Goal: Task Accomplishment & Management: Manage account settings

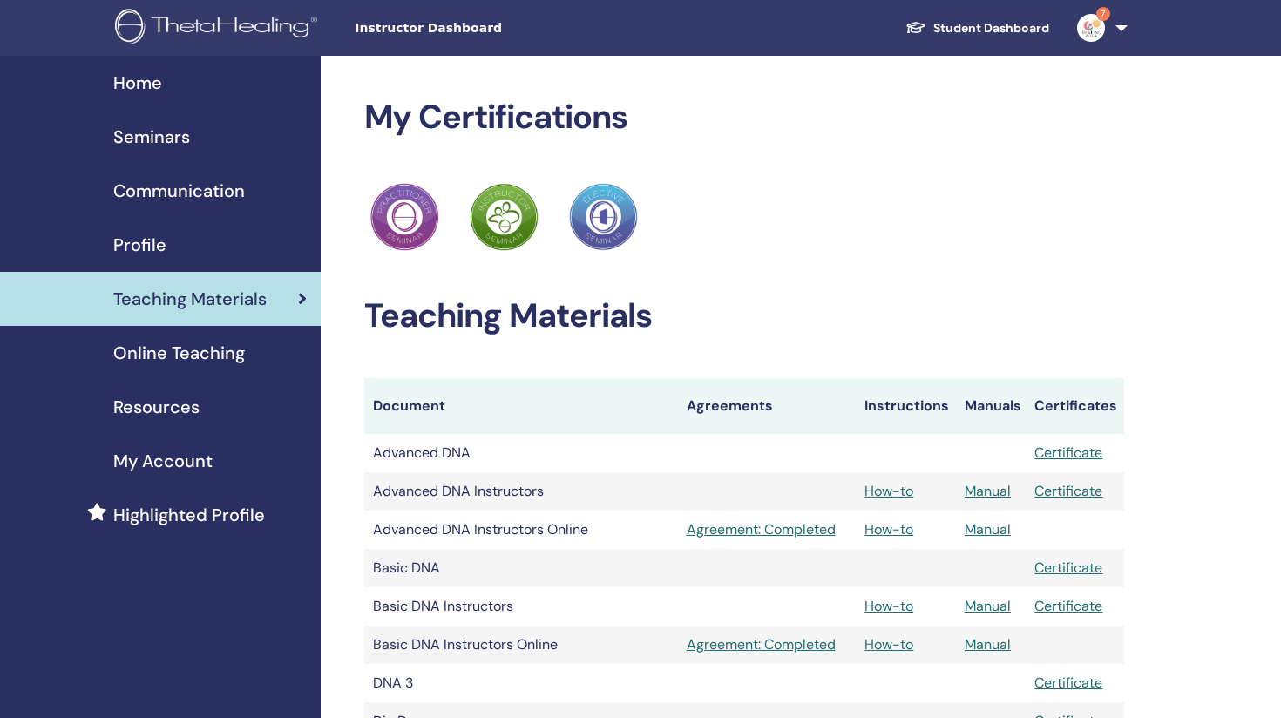
click at [168, 135] on span "Seminars" at bounding box center [151, 137] width 77 height 26
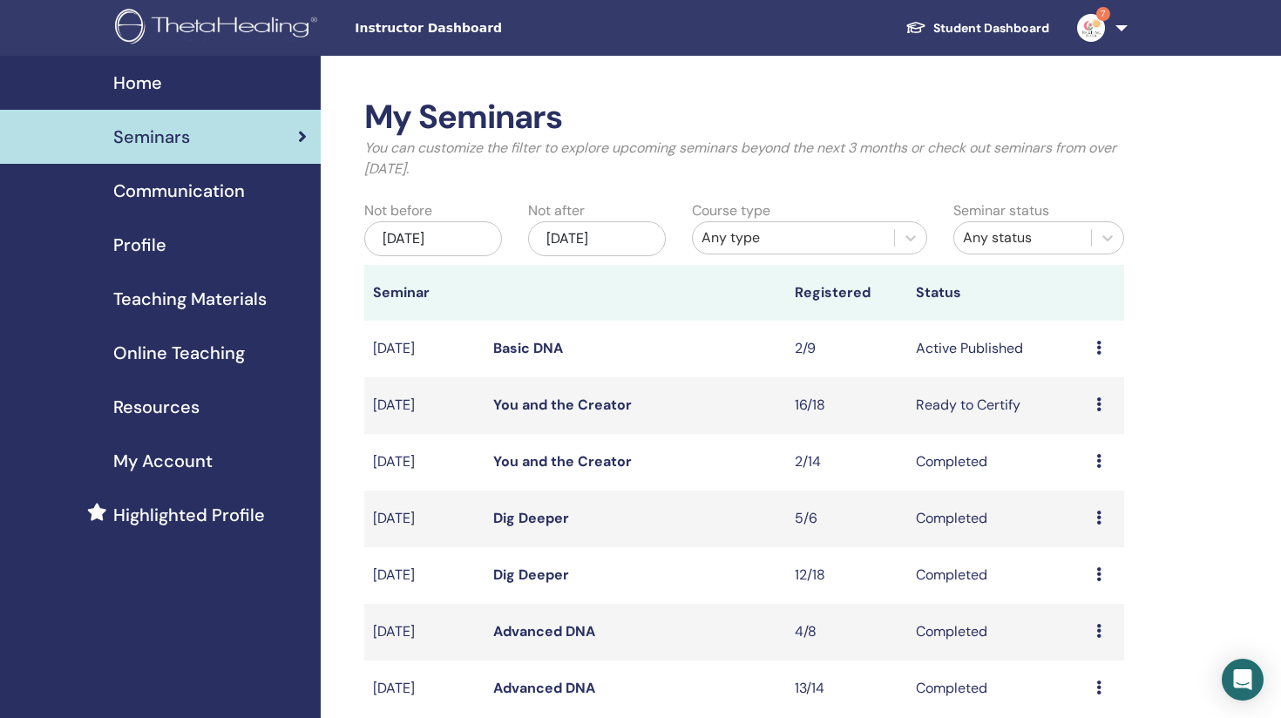
click at [1098, 341] on icon at bounding box center [1098, 348] width 5 height 14
click at [1076, 402] on link "Attendees" at bounding box center [1088, 408] width 66 height 18
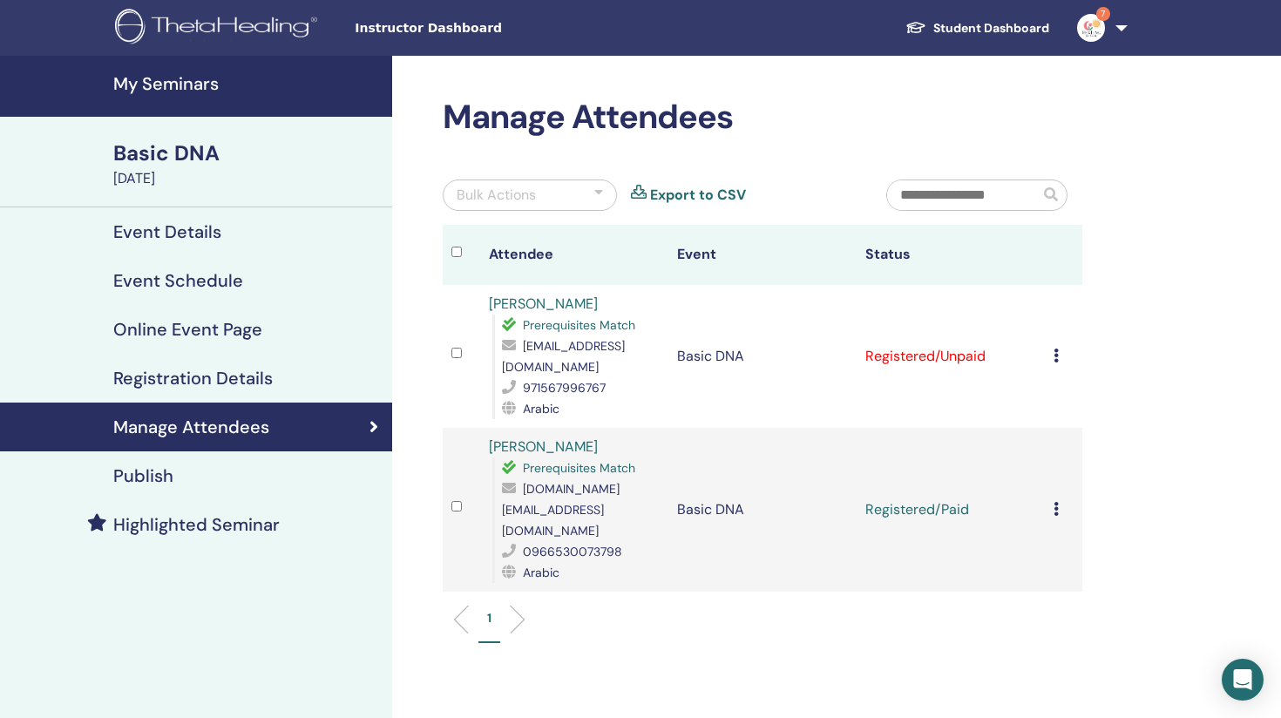
click at [1058, 357] on icon at bounding box center [1055, 355] width 5 height 14
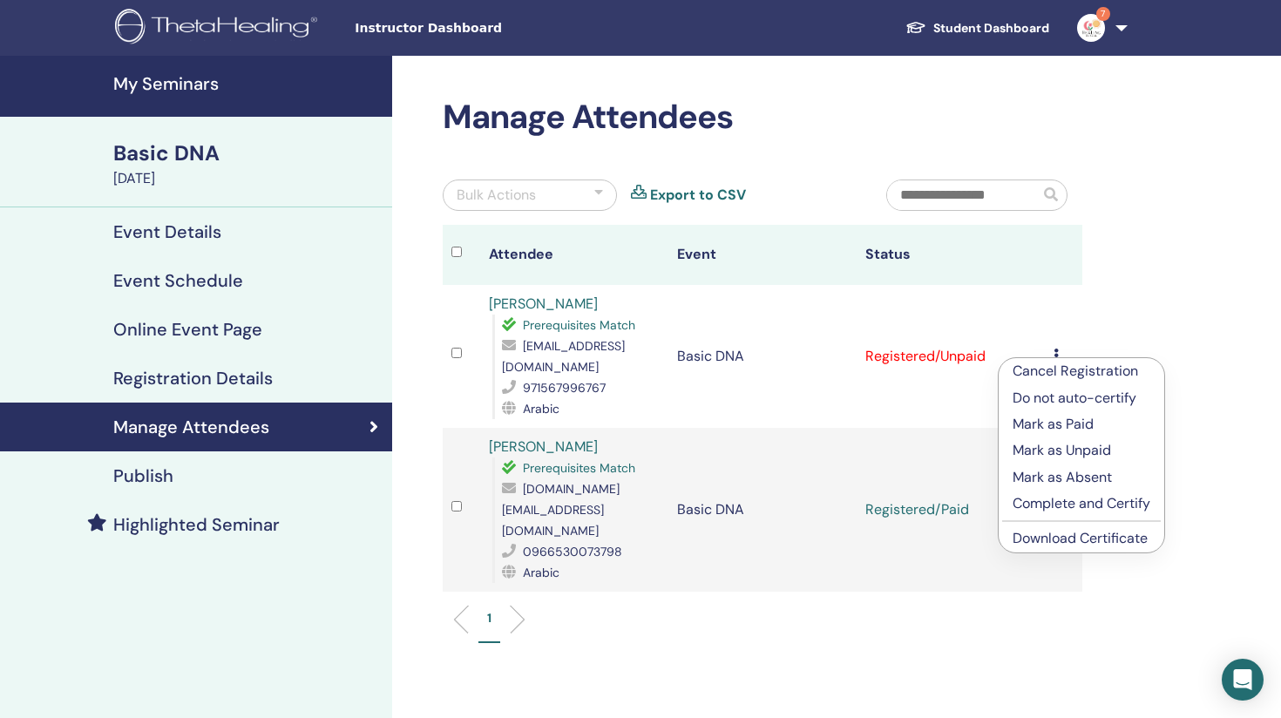
click at [1052, 425] on p "Mark as Paid" at bounding box center [1081, 424] width 138 height 21
